Goal: Task Accomplishment & Management: Manage account settings

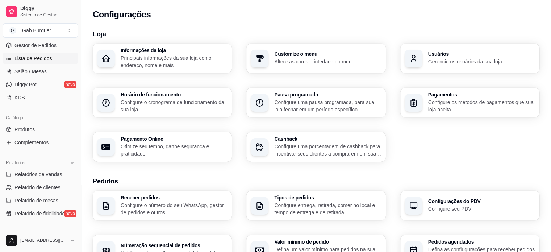
scroll to position [109, 0]
click at [35, 128] on link "Produtos" at bounding box center [40, 129] width 75 height 12
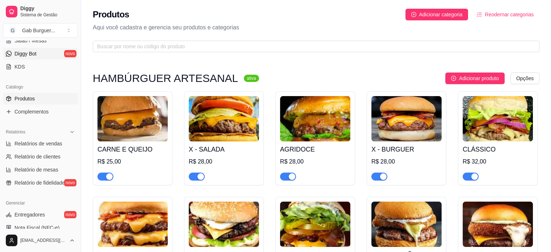
scroll to position [217, 0]
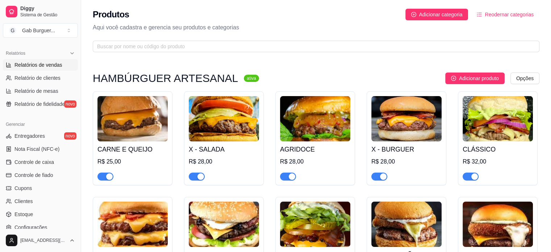
click at [39, 68] on link "Relatórios de vendas" at bounding box center [40, 65] width 75 height 12
select select "ALL"
select select "0"
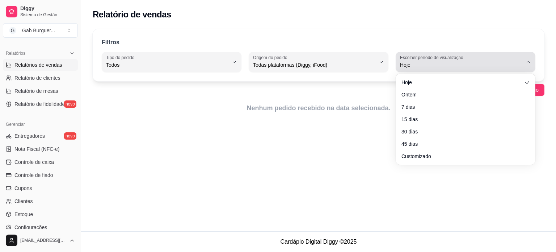
click at [517, 60] on div "Hoje" at bounding box center [461, 62] width 122 height 14
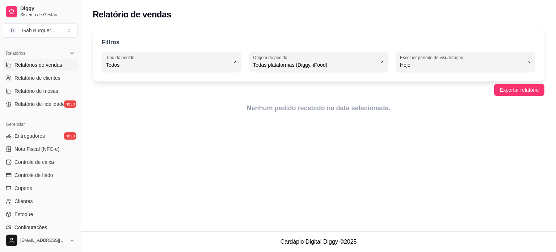
click at [434, 101] on li "7 dias" at bounding box center [465, 105] width 129 height 11
type input "7"
select select "7"
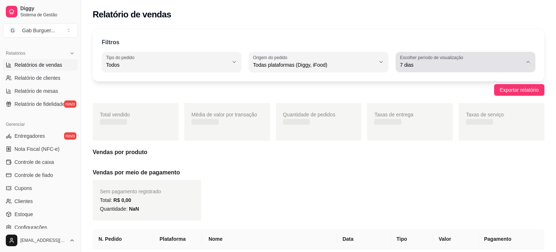
click at [509, 62] on span "7 dias" at bounding box center [461, 64] width 122 height 7
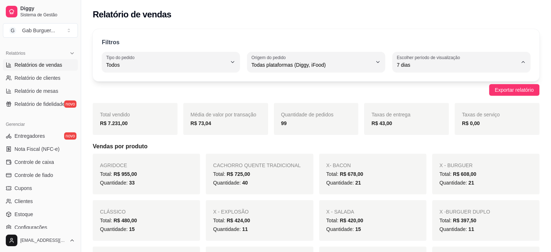
click at [420, 93] on span "Ontem" at bounding box center [458, 93] width 114 height 7
type input "1"
select select "1"
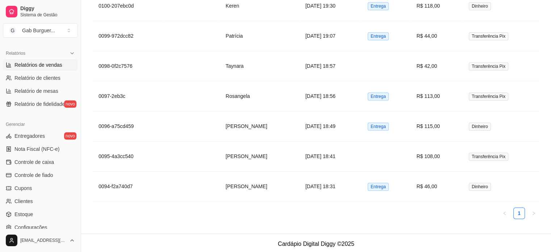
scroll to position [583, 0]
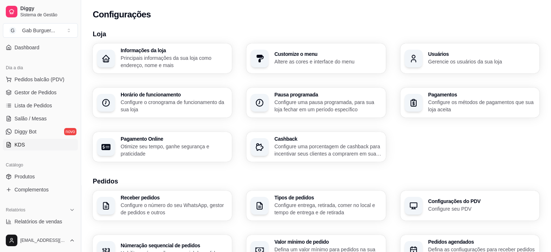
scroll to position [72, 0]
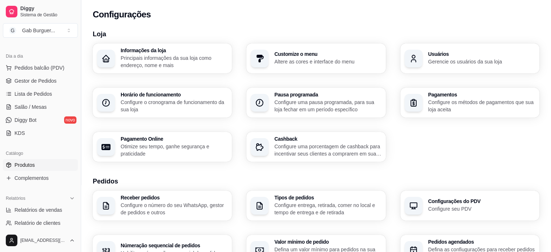
click at [38, 166] on link "Produtos" at bounding box center [40, 165] width 75 height 12
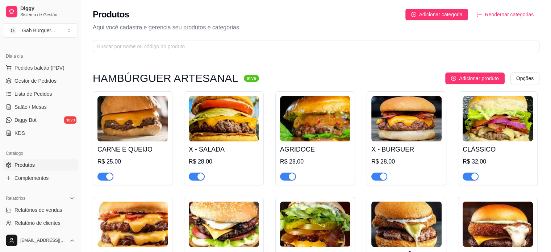
click at [224, 128] on img at bounding box center [224, 118] width 70 height 45
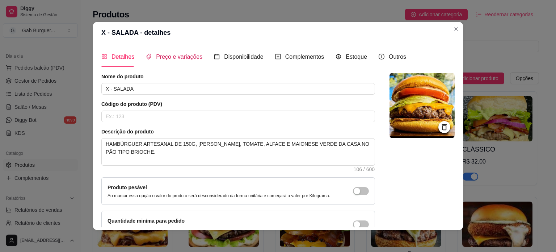
click at [171, 60] on span "Preço e variações" at bounding box center [179, 57] width 46 height 6
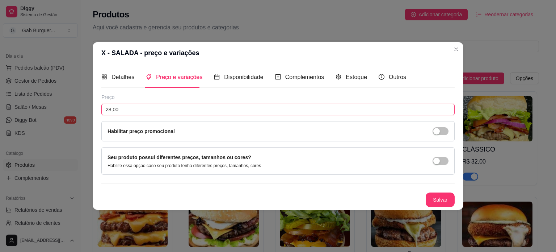
click at [110, 108] on input "28,00" at bounding box center [277, 110] width 353 height 12
type input "25,00"
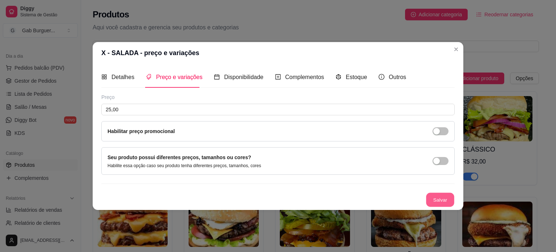
click at [435, 196] on button "Salvar" at bounding box center [440, 199] width 28 height 14
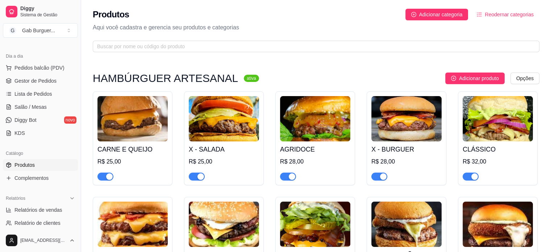
click at [134, 123] on img at bounding box center [132, 118] width 70 height 45
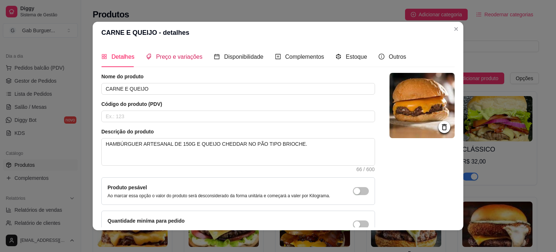
click at [160, 58] on span "Preço e variações" at bounding box center [179, 57] width 46 height 6
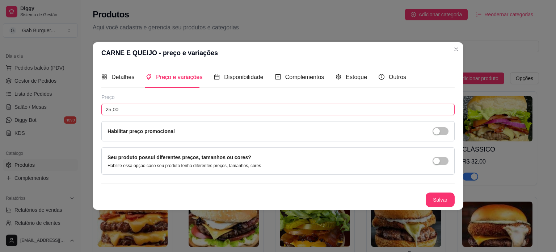
click at [110, 108] on input "25,00" at bounding box center [277, 110] width 353 height 12
type input "22,00"
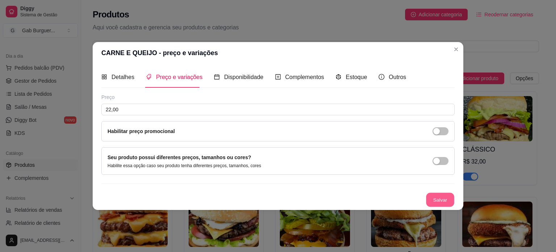
click at [440, 200] on button "Salvar" at bounding box center [440, 199] width 28 height 14
